Goal: Task Accomplishment & Management: Manage account settings

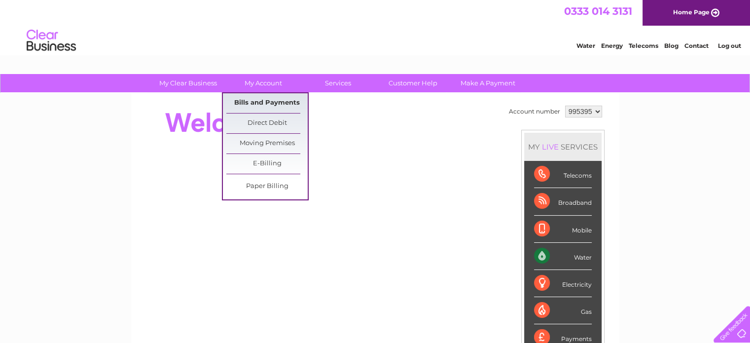
click at [273, 100] on link "Bills and Payments" at bounding box center [266, 103] width 81 height 20
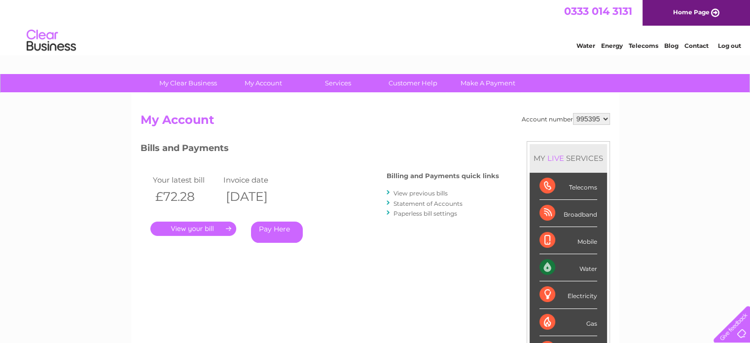
click at [426, 191] on link "View previous bills" at bounding box center [421, 192] width 54 height 7
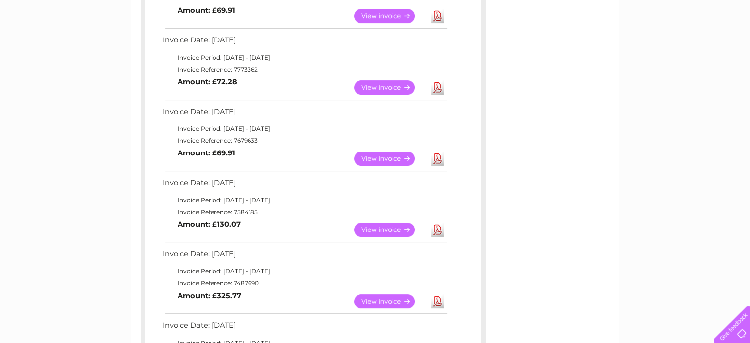
scroll to position [296, 0]
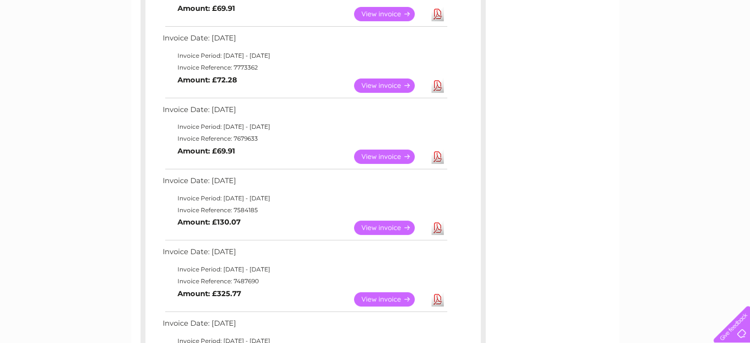
click at [393, 157] on link "View" at bounding box center [390, 156] width 73 height 14
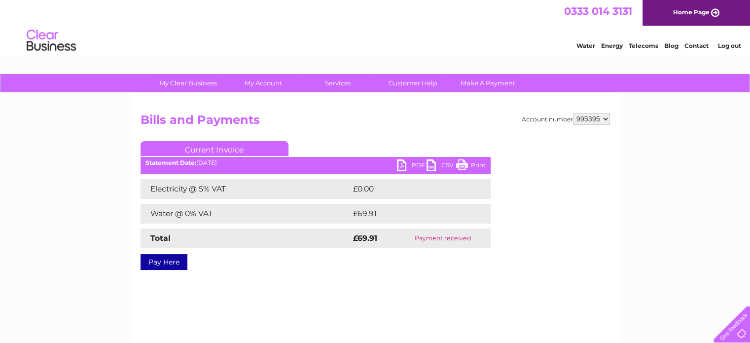
click at [409, 165] on link "PDF" at bounding box center [412, 166] width 30 height 14
